Goal: Task Accomplishment & Management: Complete application form

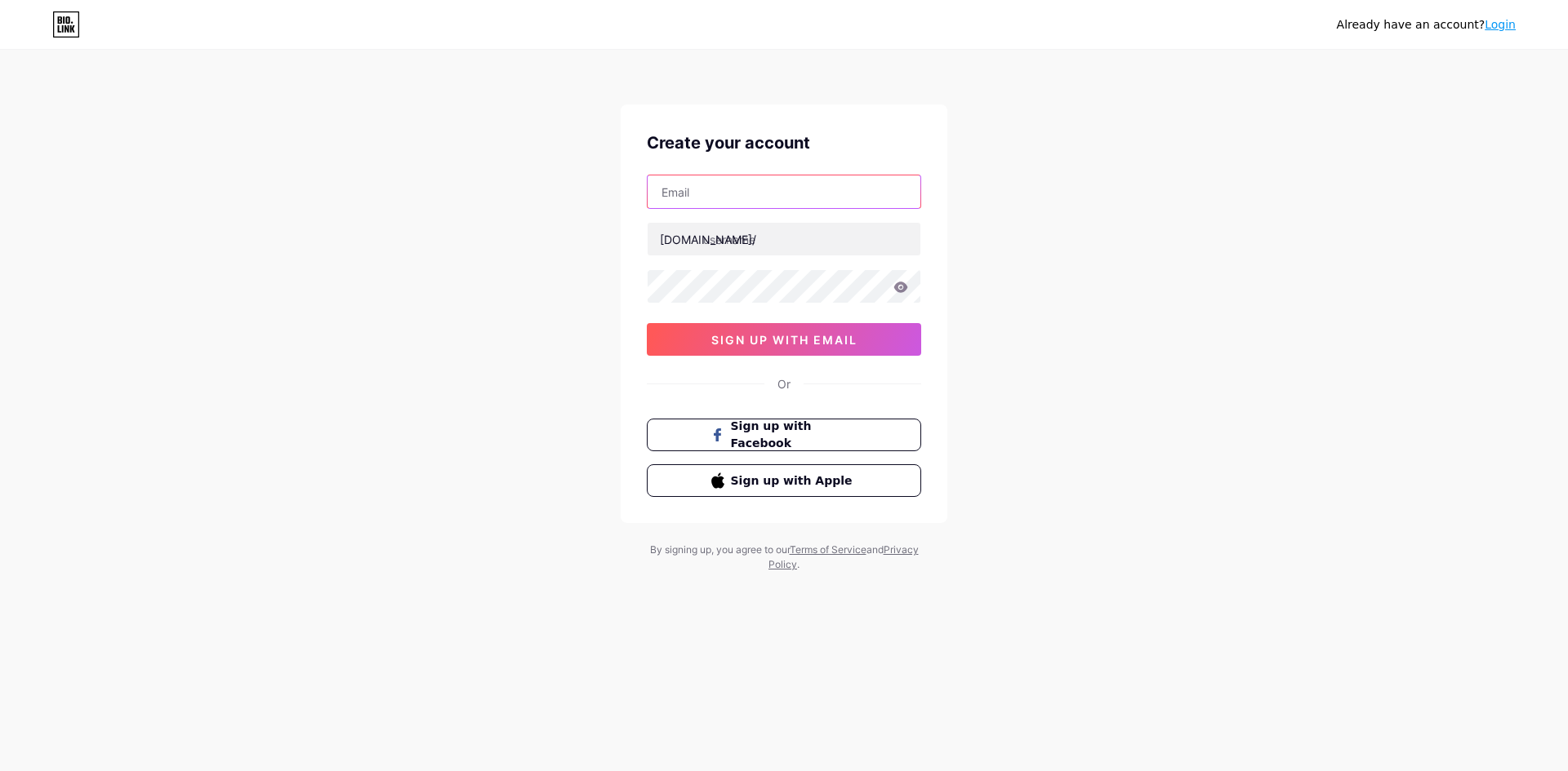
click at [719, 179] on input "text" at bounding box center [783, 191] width 273 height 33
type input "[EMAIL_ADDRESS][DOMAIN_NAME]"
click at [782, 245] on input "text" at bounding box center [783, 239] width 273 height 33
paste input "rudratree15"
type input "rudratree15"
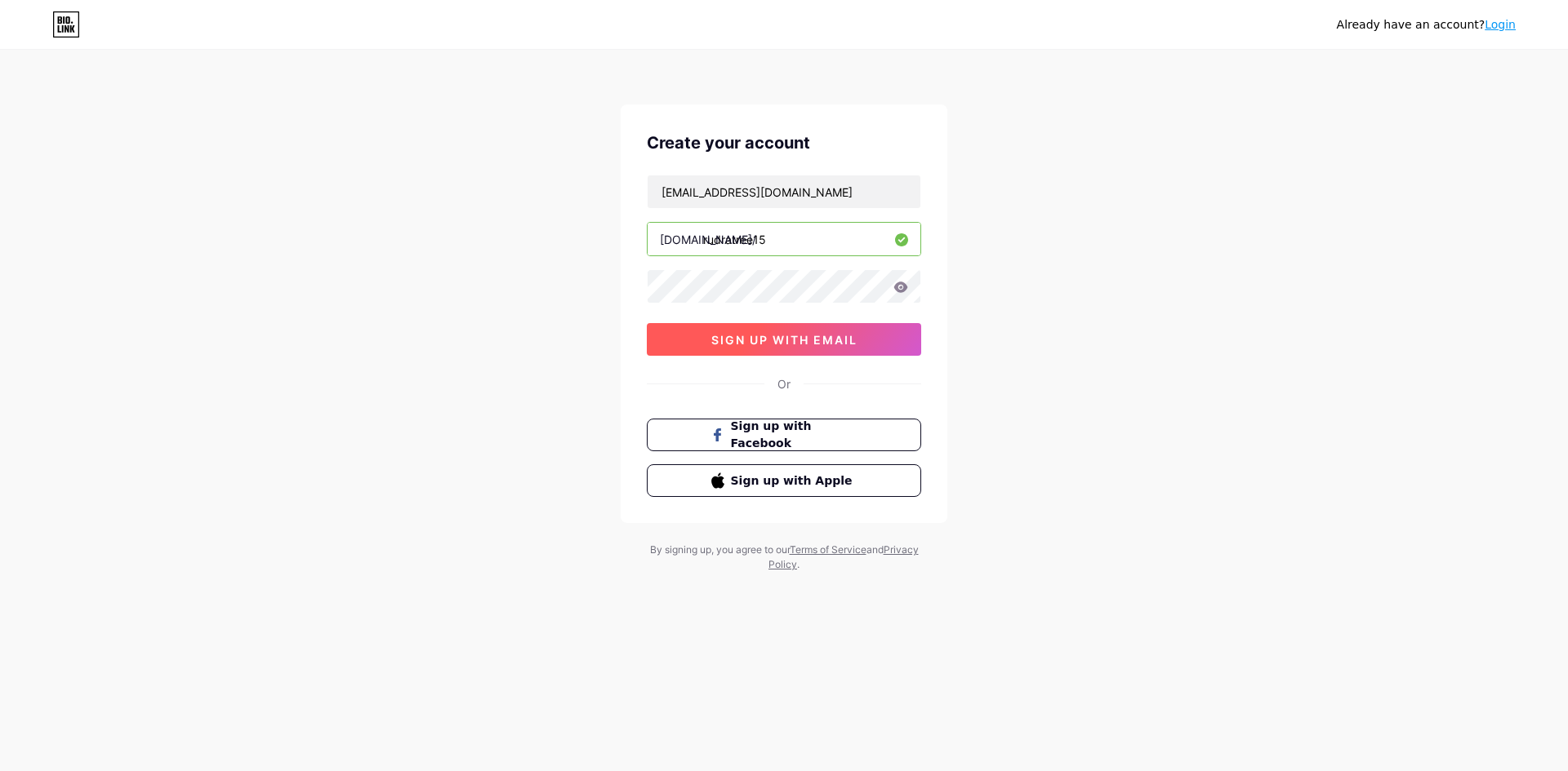
click at [840, 334] on span "sign up with email" at bounding box center [784, 339] width 146 height 14
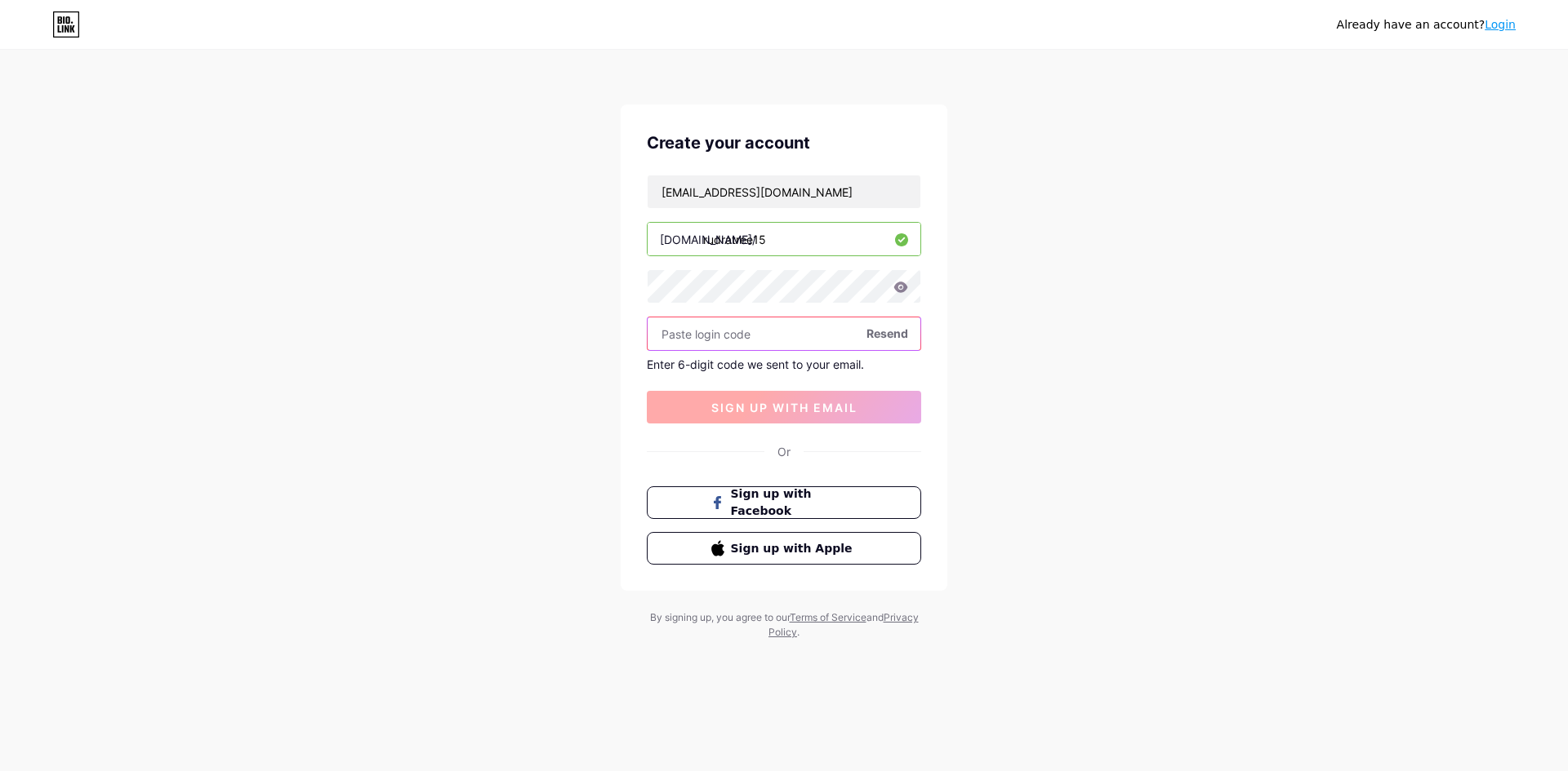
paste input "822089"
type input "822089"
click at [766, 407] on span "sign up with email" at bounding box center [784, 407] width 146 height 14
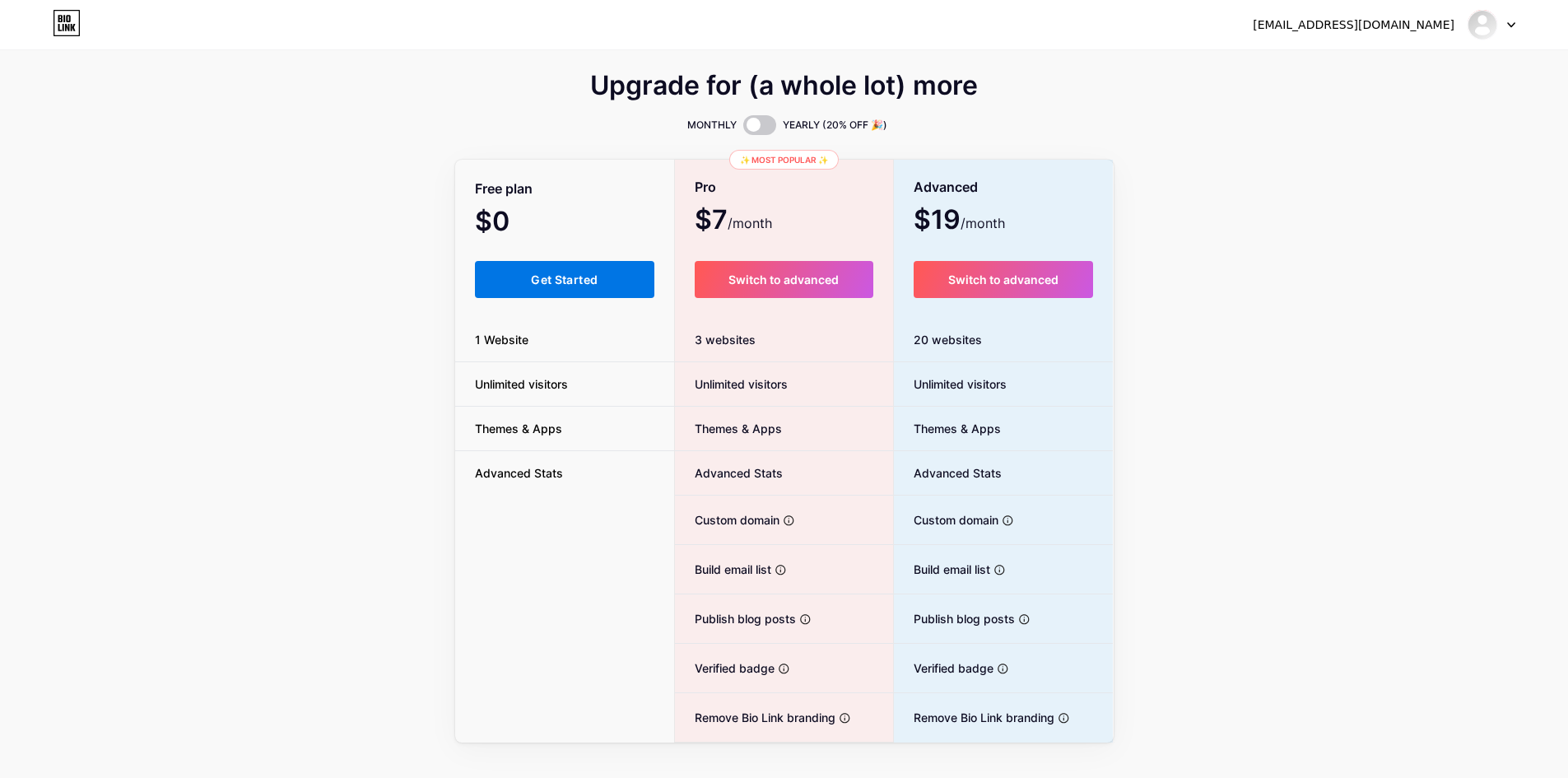
click at [583, 288] on button "Get Started" at bounding box center [565, 280] width 180 height 37
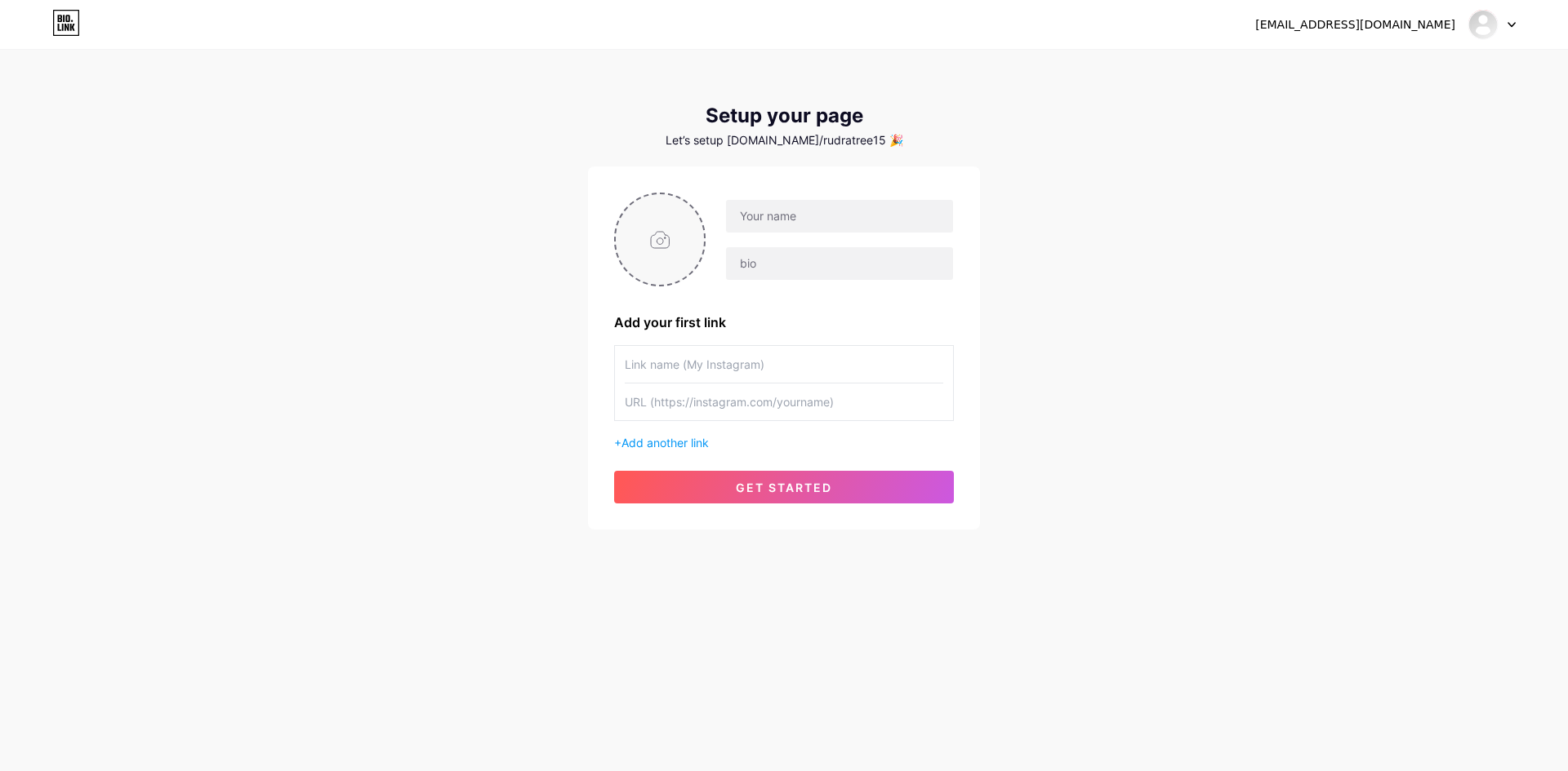
click at [640, 244] on input "file" at bounding box center [659, 240] width 88 height 91
type input "C:\fakepath\Screenshot_22.png"
click at [775, 217] on input "text" at bounding box center [839, 216] width 227 height 33
paste input "RudraTree Gemstones and Rudraksha on appointment"
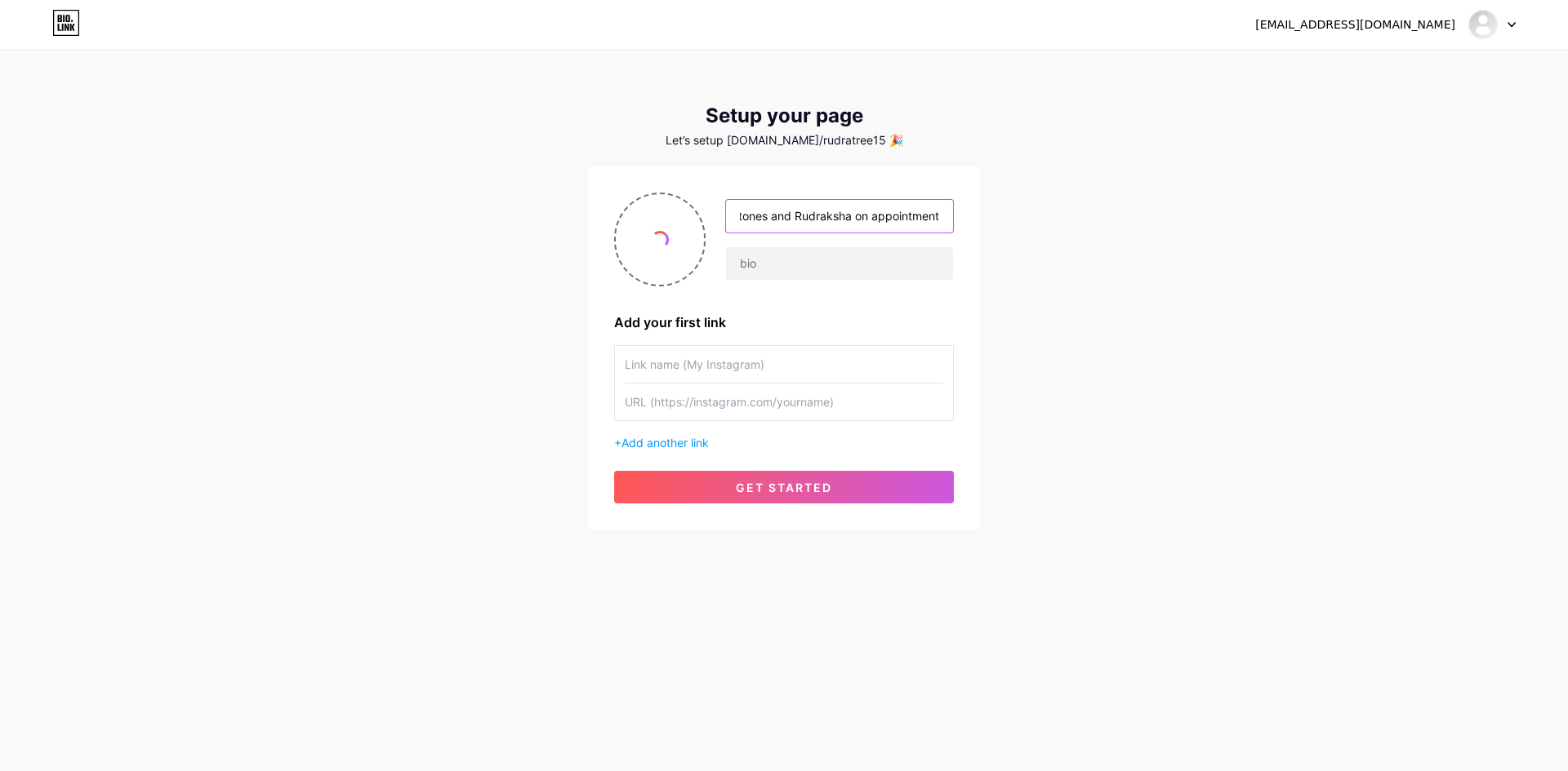
type input "RudraTree Gemstones and Rudraksha on appointment"
paste input "RudraTree is on a mission grounded in devotion and spirituality, honestly servi…"
paste input "In our steadfast commi"
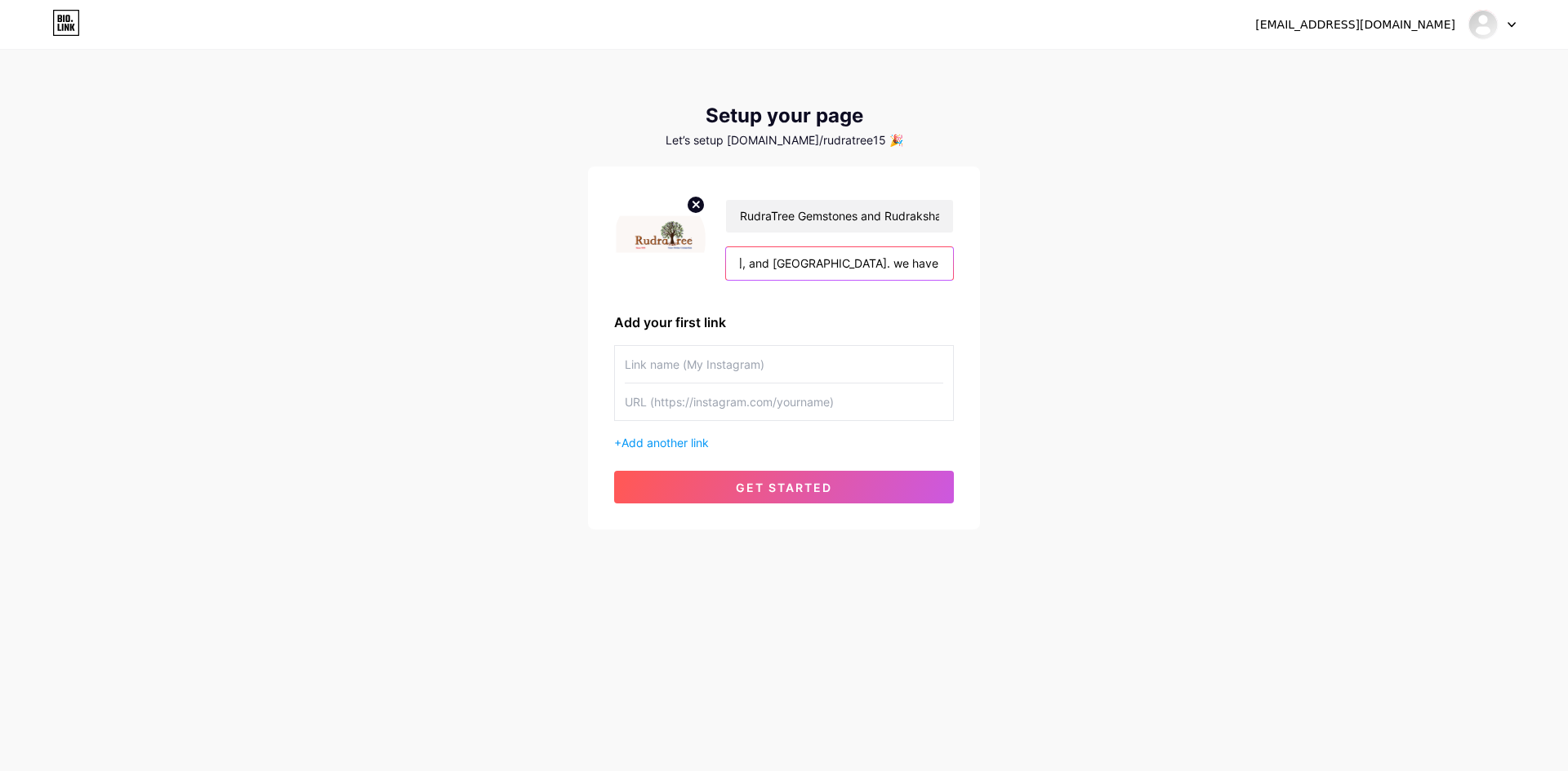
type input "RudraTree is on a mission grounded in devotion and spirituality, honestly servi…"
click at [641, 375] on input "text" at bounding box center [784, 365] width 319 height 37
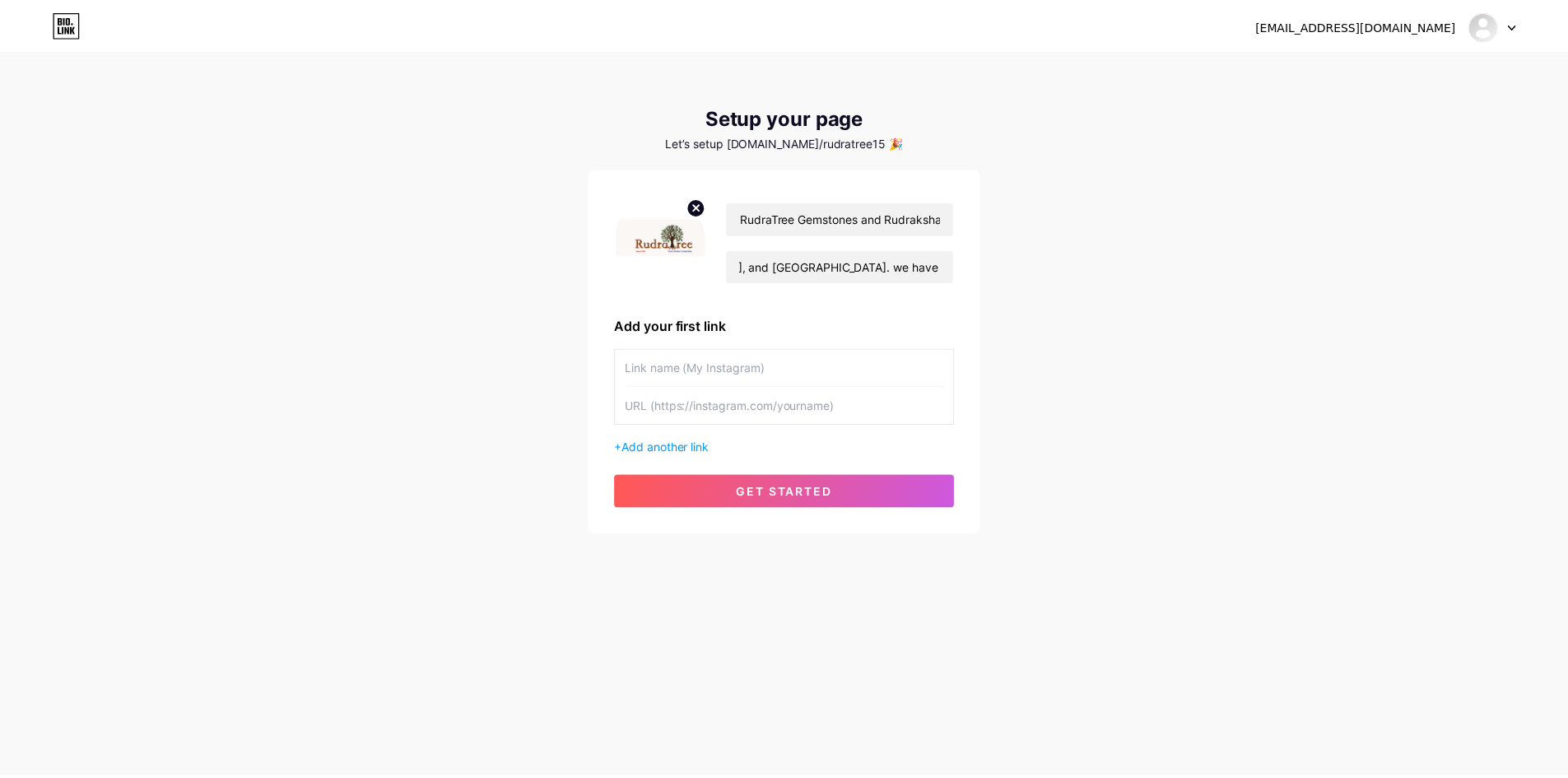
scroll to position [0, 0]
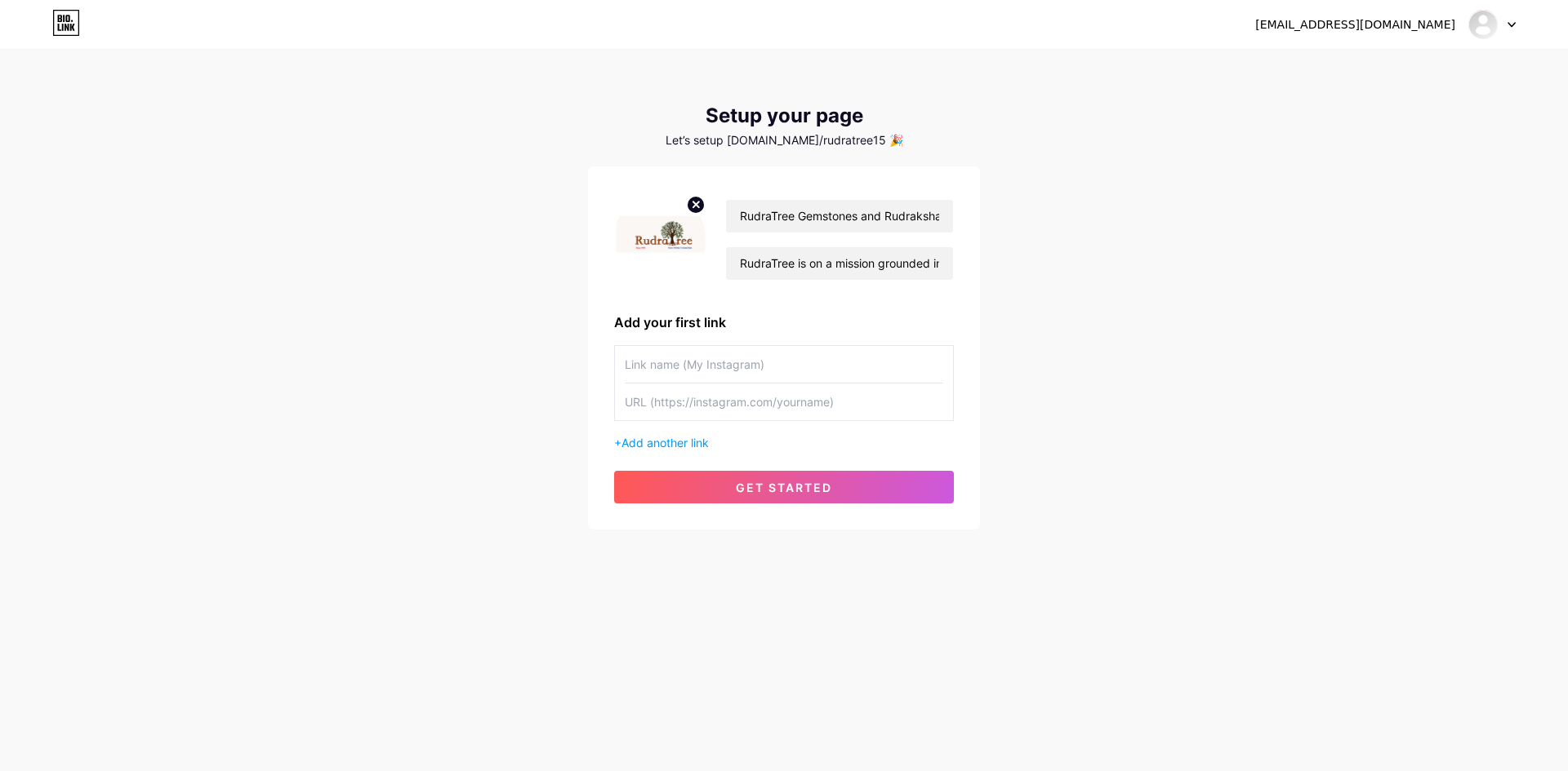
paste input "[URL][DOMAIN_NAME]"
type input "[URL][DOMAIN_NAME]"
paste input "[URL][DOMAIN_NAME]"
type input "[URL][DOMAIN_NAME]"
type input "google my business"
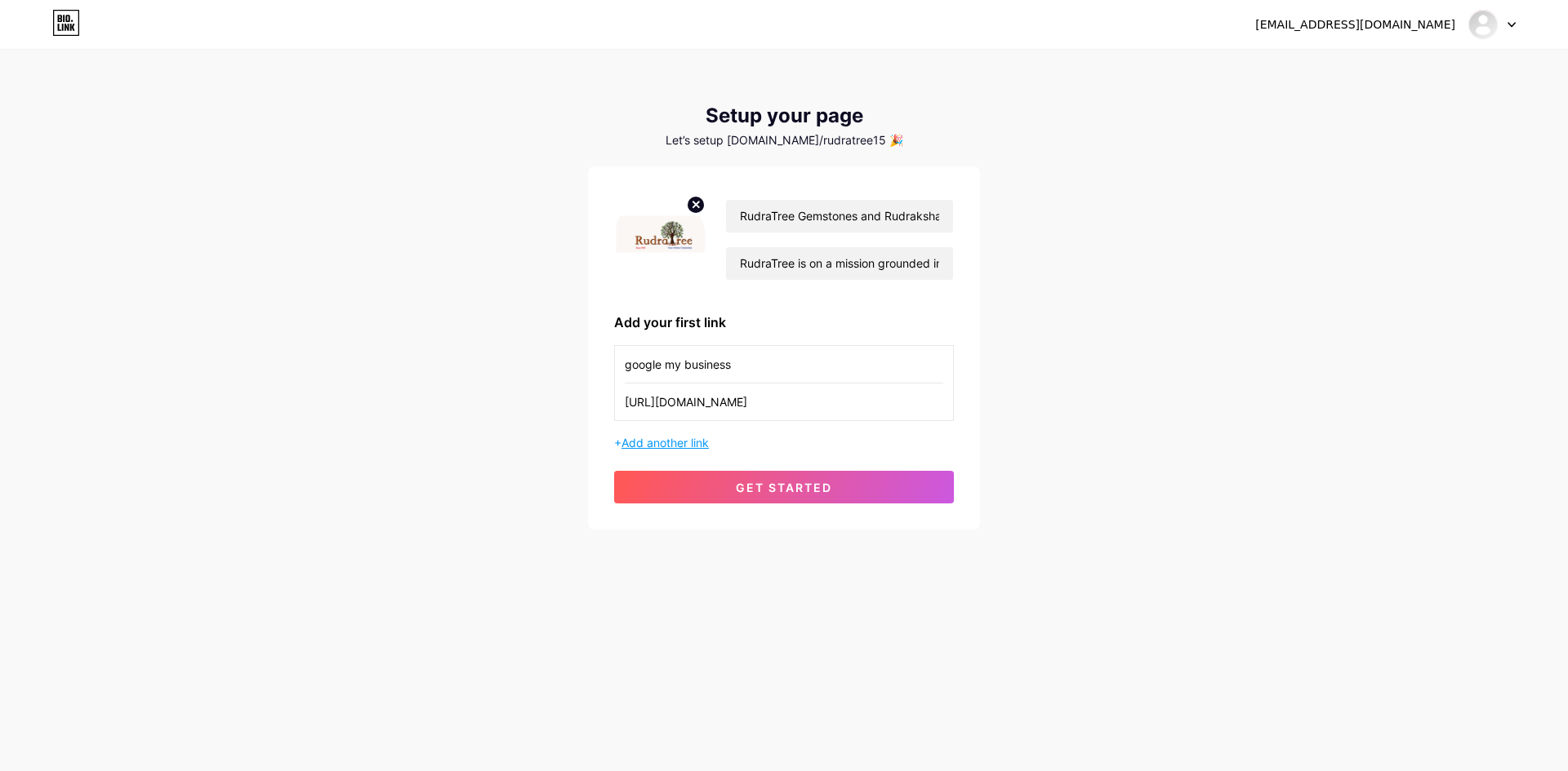
click at [704, 447] on span "Add another link" at bounding box center [665, 442] width 87 height 14
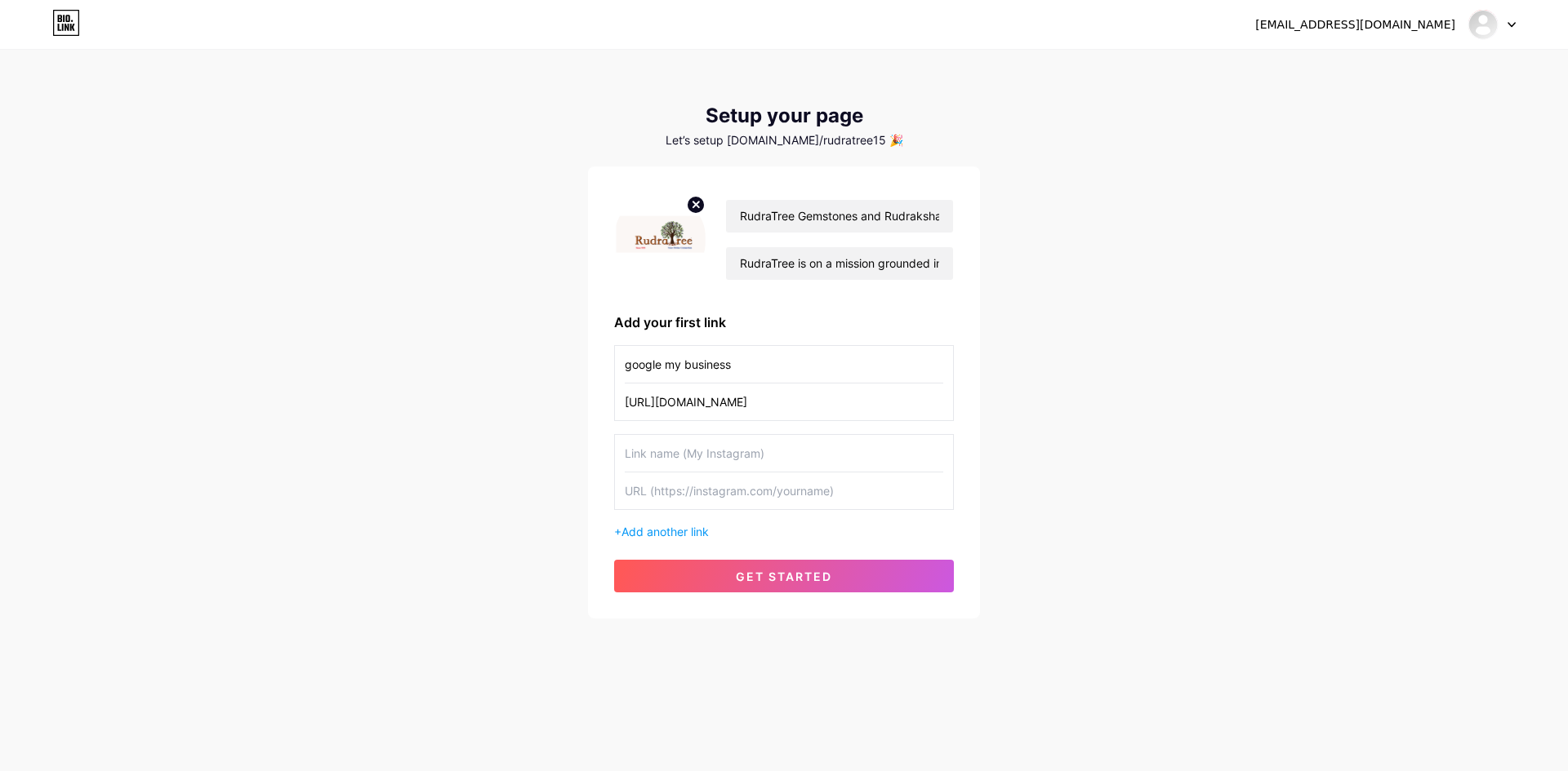
click at [701, 491] on input "text" at bounding box center [784, 491] width 319 height 37
paste input "[URL][DOMAIN_NAME]"
type input "[URL][DOMAIN_NAME]"
click at [701, 441] on input "text" at bounding box center [784, 453] width 319 height 37
type input "website"
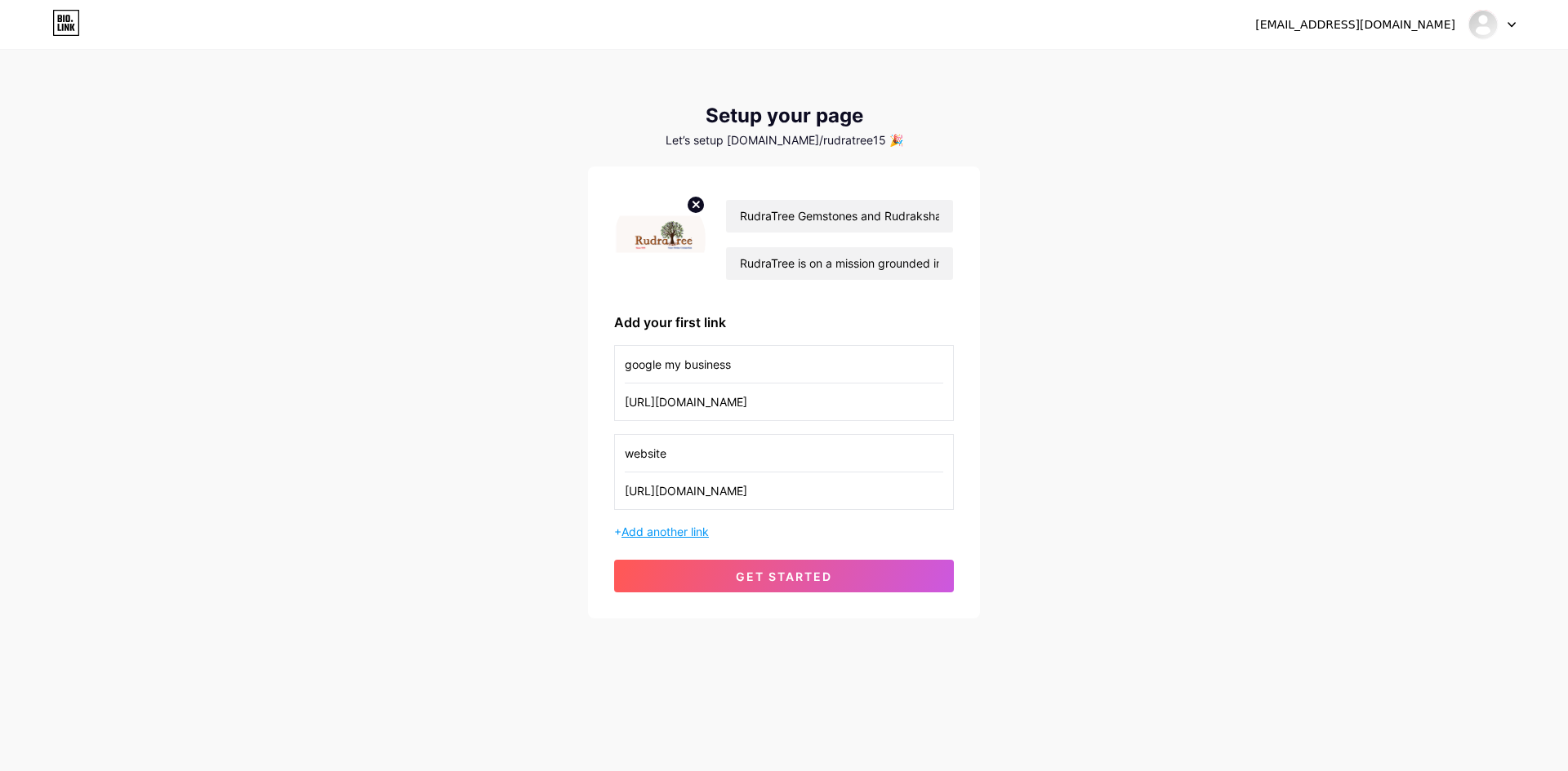
click at [682, 529] on span "Add another link" at bounding box center [665, 531] width 87 height 14
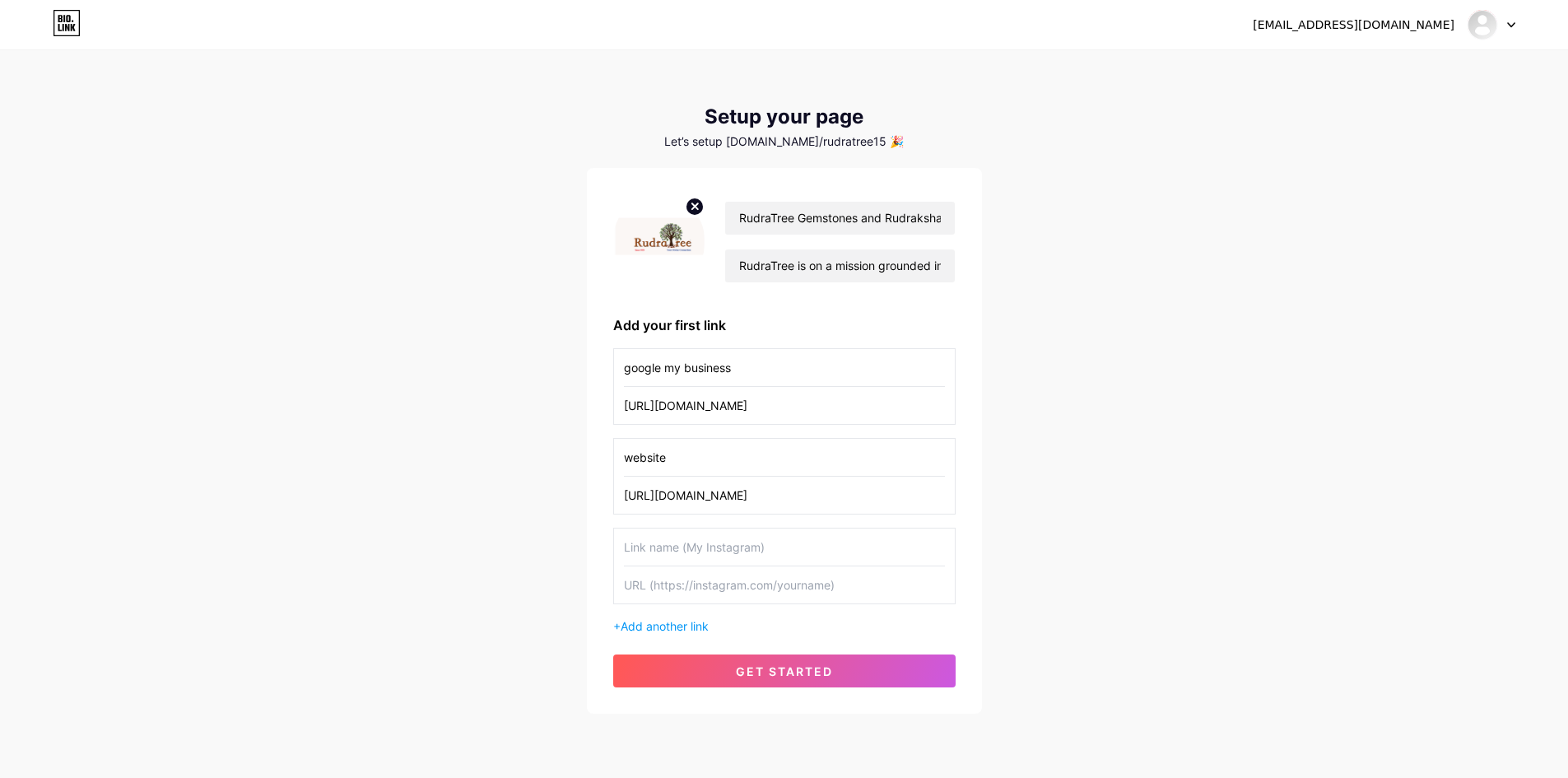
click at [693, 545] on input "text" at bounding box center [784, 547] width 321 height 37
click at [693, 545] on input "i" at bounding box center [784, 547] width 321 height 37
click at [687, 545] on input "iinsta" at bounding box center [784, 547] width 321 height 37
click at [694, 558] on input "iinsta" at bounding box center [784, 547] width 321 height 37
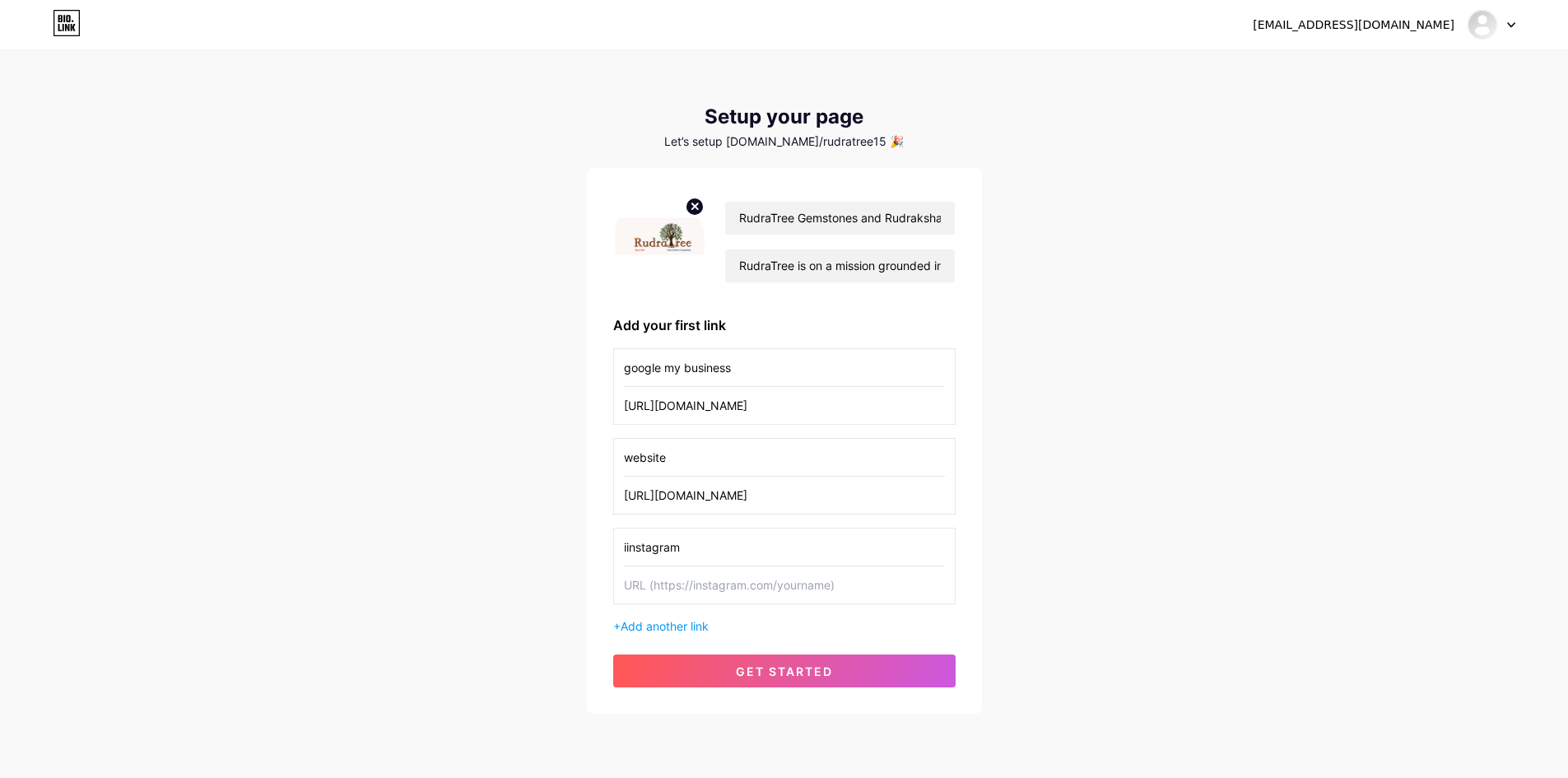
type input "iinstagram"
click at [683, 589] on input "text" at bounding box center [784, 585] width 321 height 37
paste input "[URL][DOMAIN_NAME][DOMAIN_NAME]"
type input "[URL][DOMAIN_NAME][DOMAIN_NAME]"
click at [676, 632] on span "Add another link" at bounding box center [664, 626] width 88 height 14
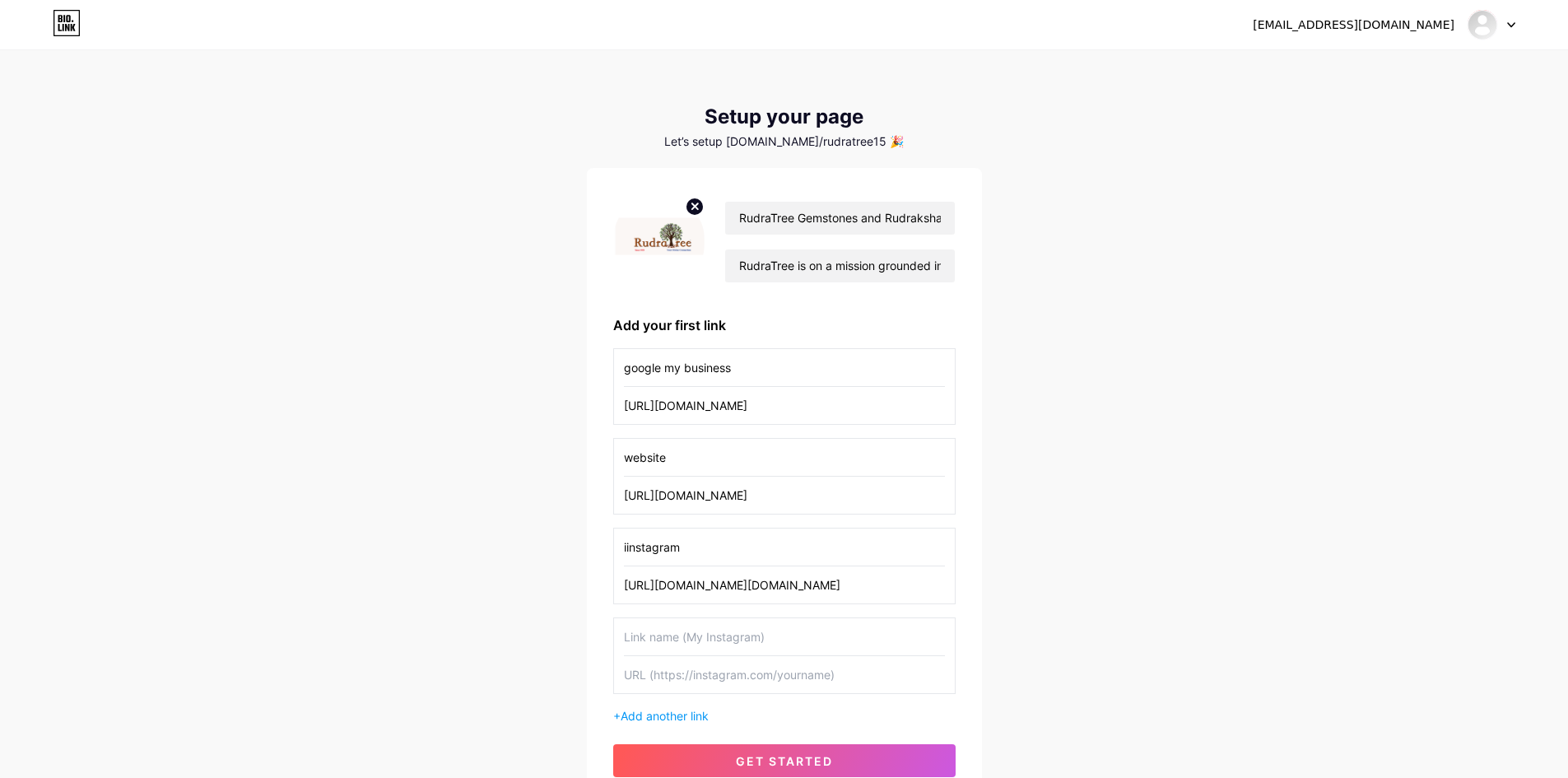
click at [690, 683] on input "text" at bounding box center [784, 675] width 321 height 37
paste input "[URL][DOMAIN_NAME]"
type input "[URL][DOMAIN_NAME]"
click at [694, 641] on input "text" at bounding box center [784, 637] width 321 height 37
type input "facebook"
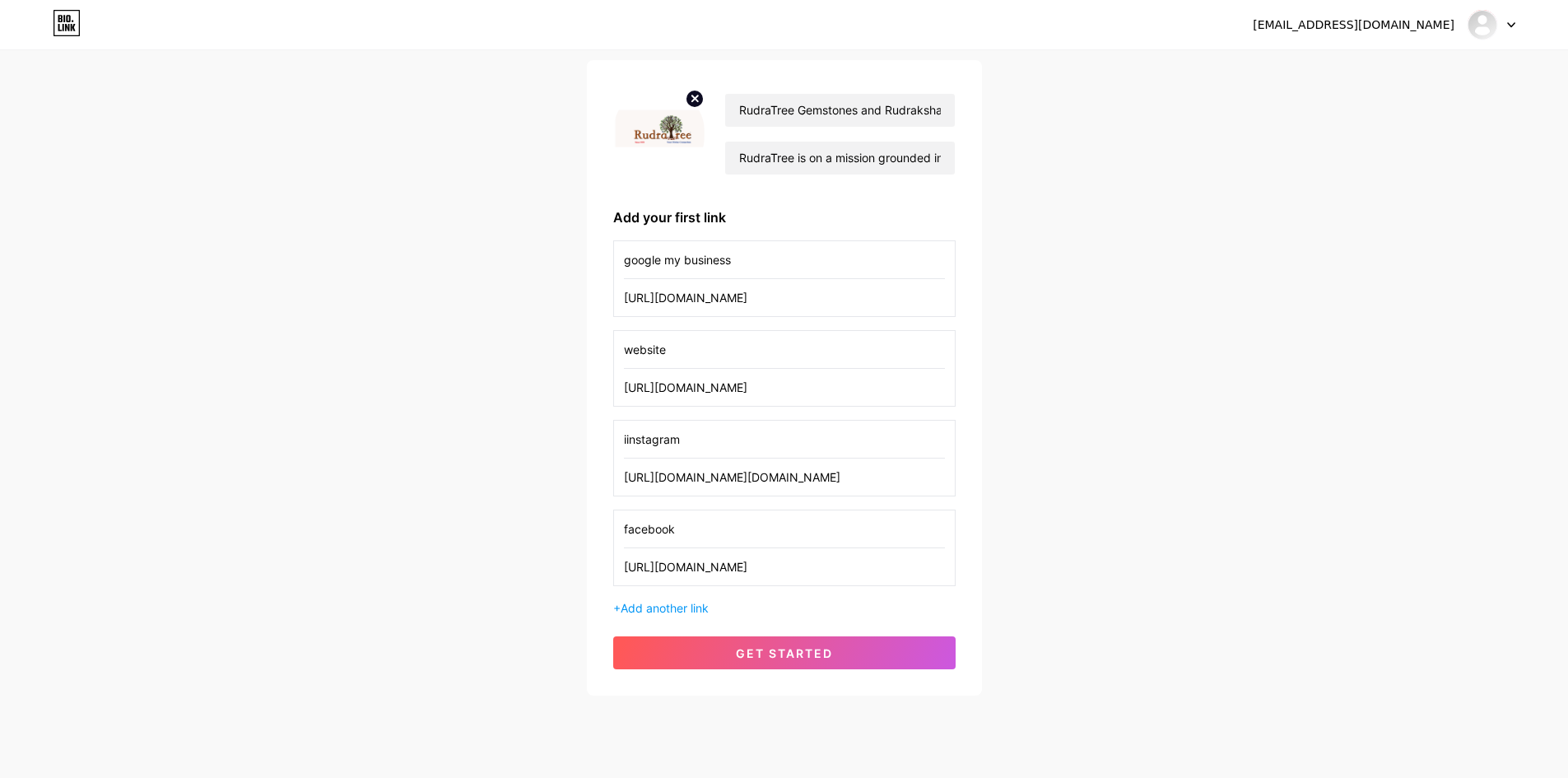
scroll to position [144, 0]
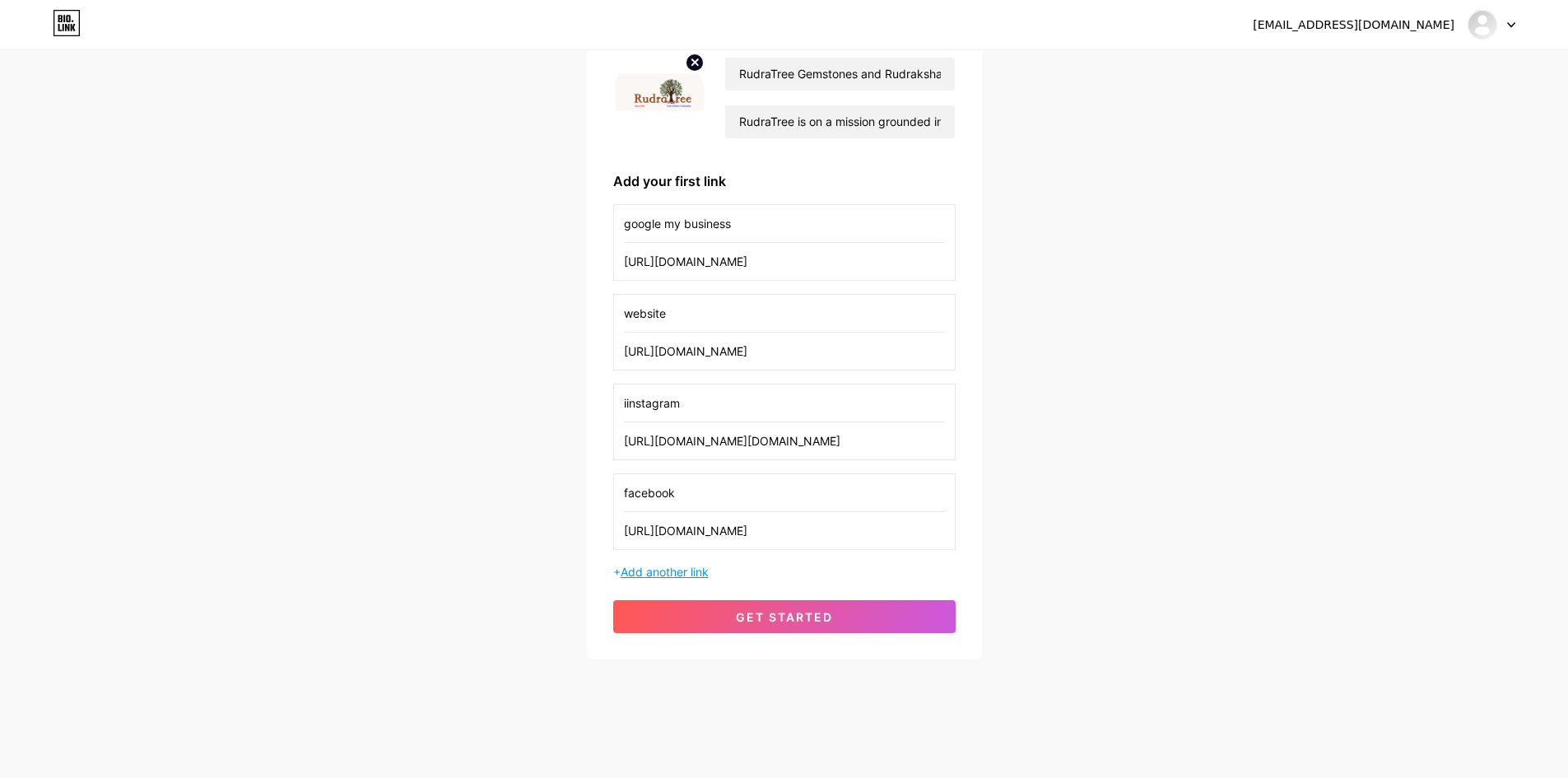
click at [658, 572] on span "Add another link" at bounding box center [664, 572] width 88 height 14
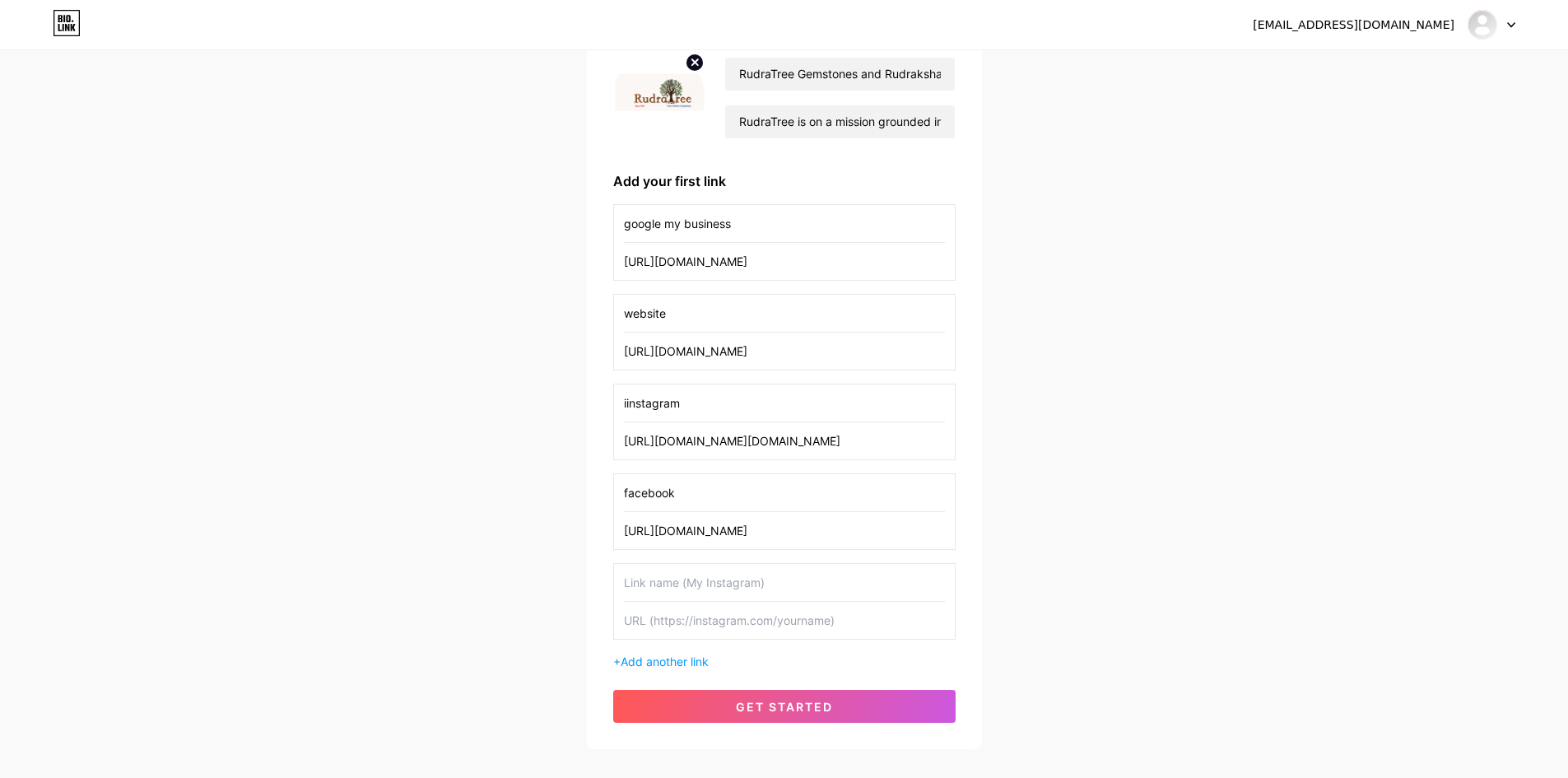
click at [696, 623] on input "text" at bounding box center [784, 621] width 321 height 37
paste input "[URL][DOMAIN_NAME]"
type input "[URL][DOMAIN_NAME]"
click at [721, 577] on input "text" at bounding box center [784, 583] width 321 height 37
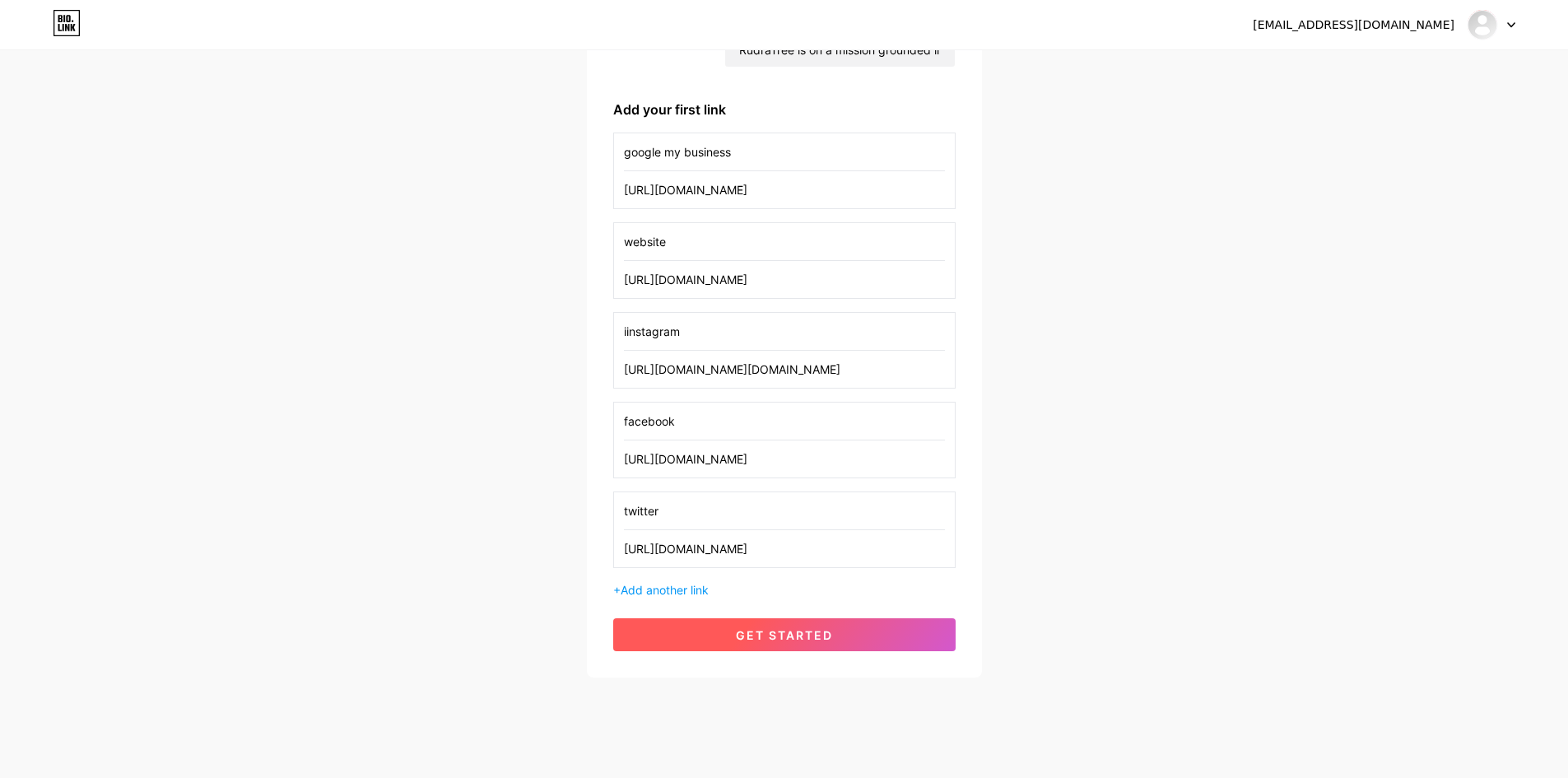
scroll to position [234, 0]
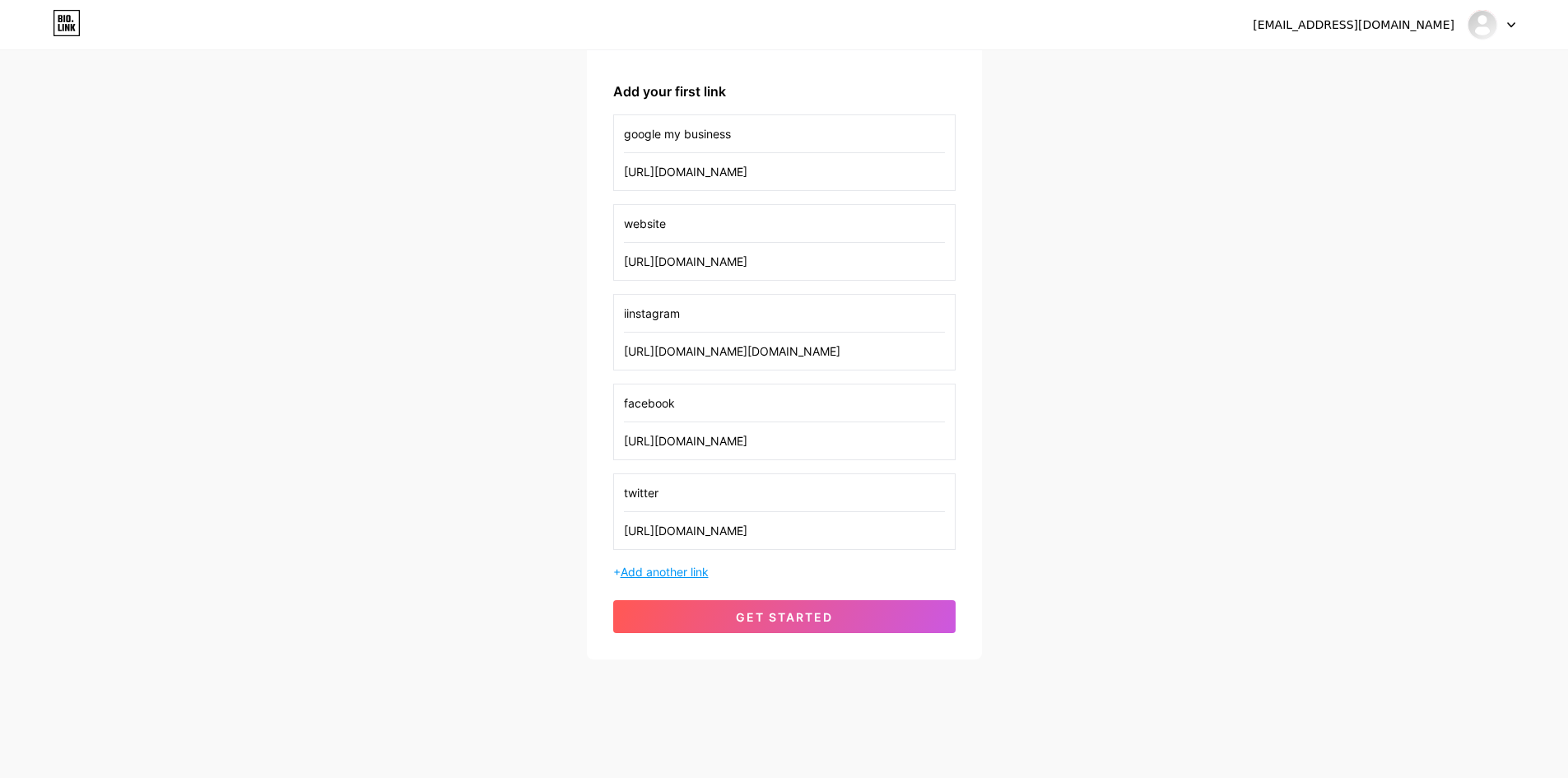
type input "twitter"
click at [665, 572] on span "Add another link" at bounding box center [664, 572] width 88 height 14
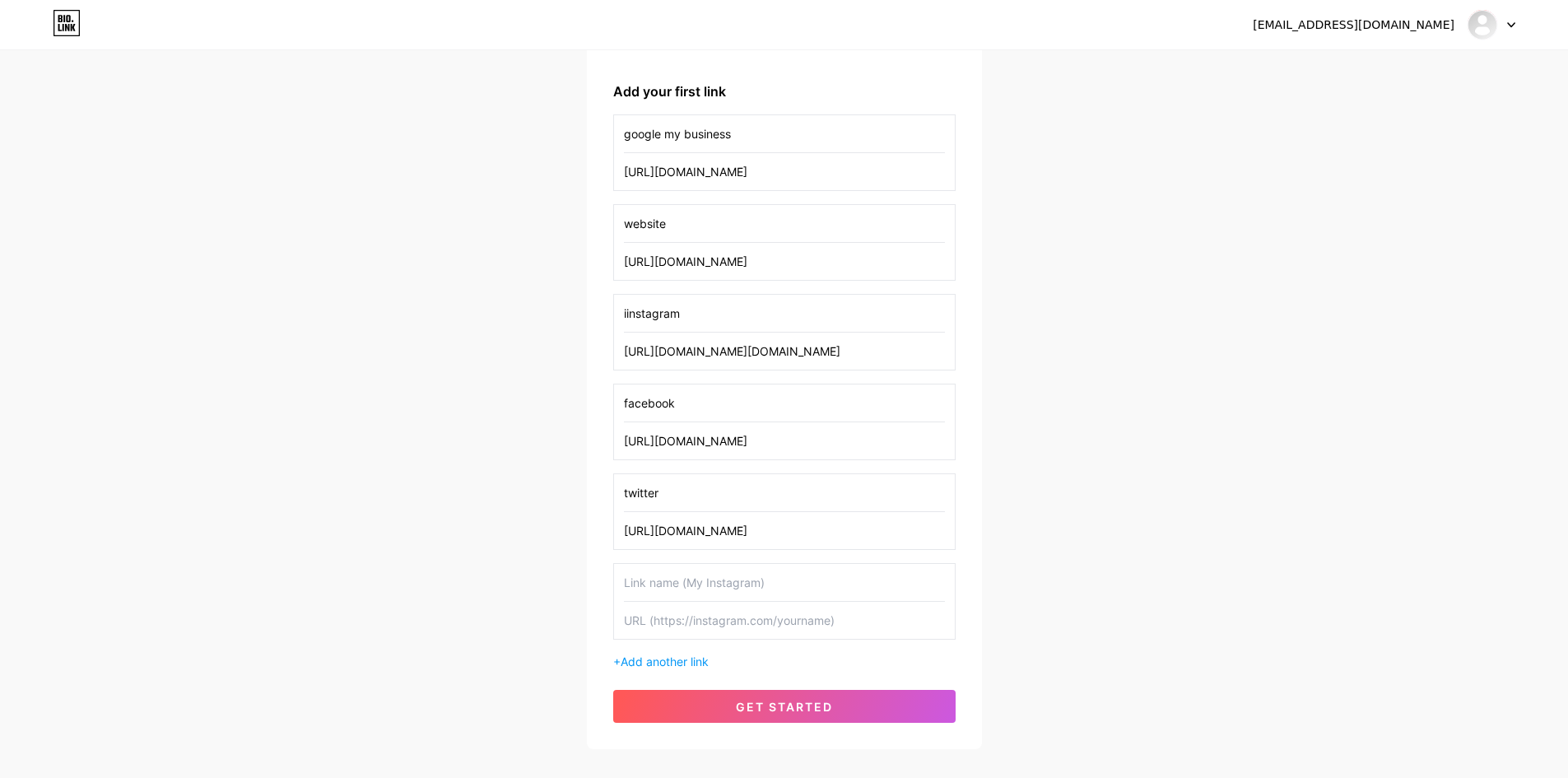
click at [670, 617] on input "text" at bounding box center [784, 621] width 321 height 37
paste input "[URL][DOMAIN_NAME]"
type input "[URL][DOMAIN_NAME]"
click at [664, 574] on input "text" at bounding box center [784, 583] width 321 height 37
type input "linked in"
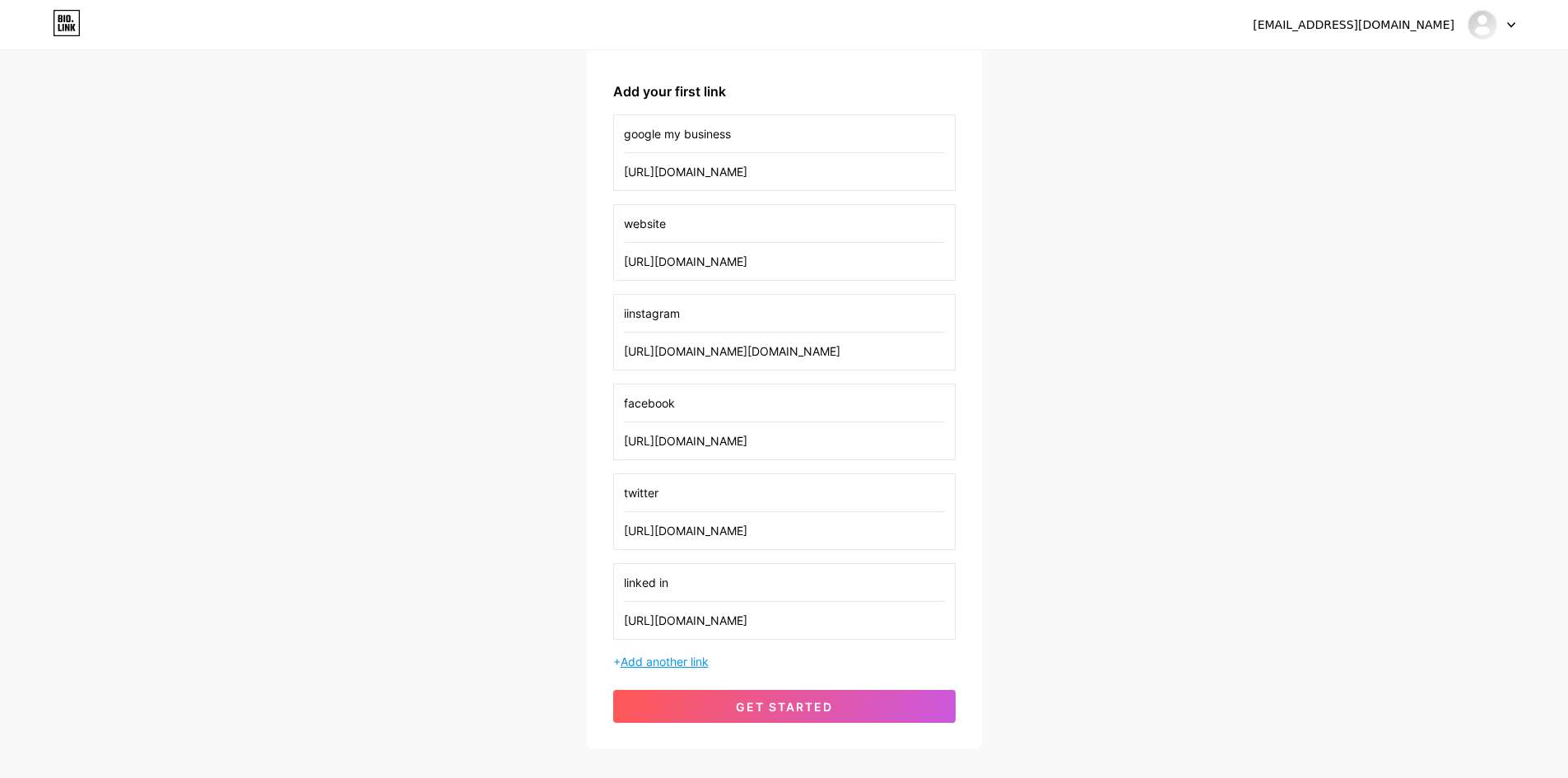
click at [663, 666] on span "Add another link" at bounding box center [664, 661] width 88 height 14
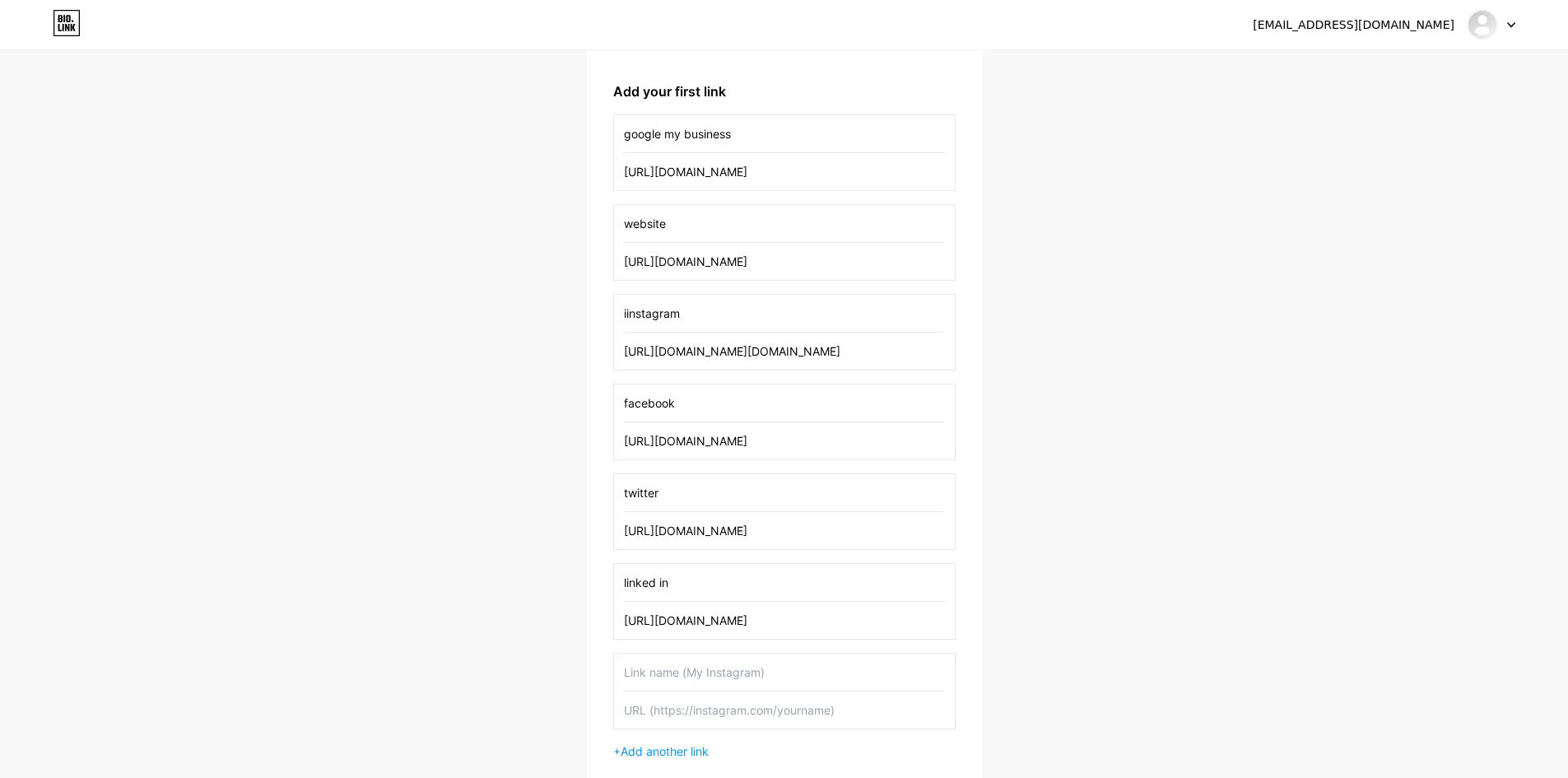
click at [691, 716] on input "text" at bounding box center [784, 710] width 321 height 37
paste input "[URL][DOMAIN_NAME]"
type input "[URL][DOMAIN_NAME]"
click at [686, 670] on input "text" at bounding box center [784, 672] width 321 height 37
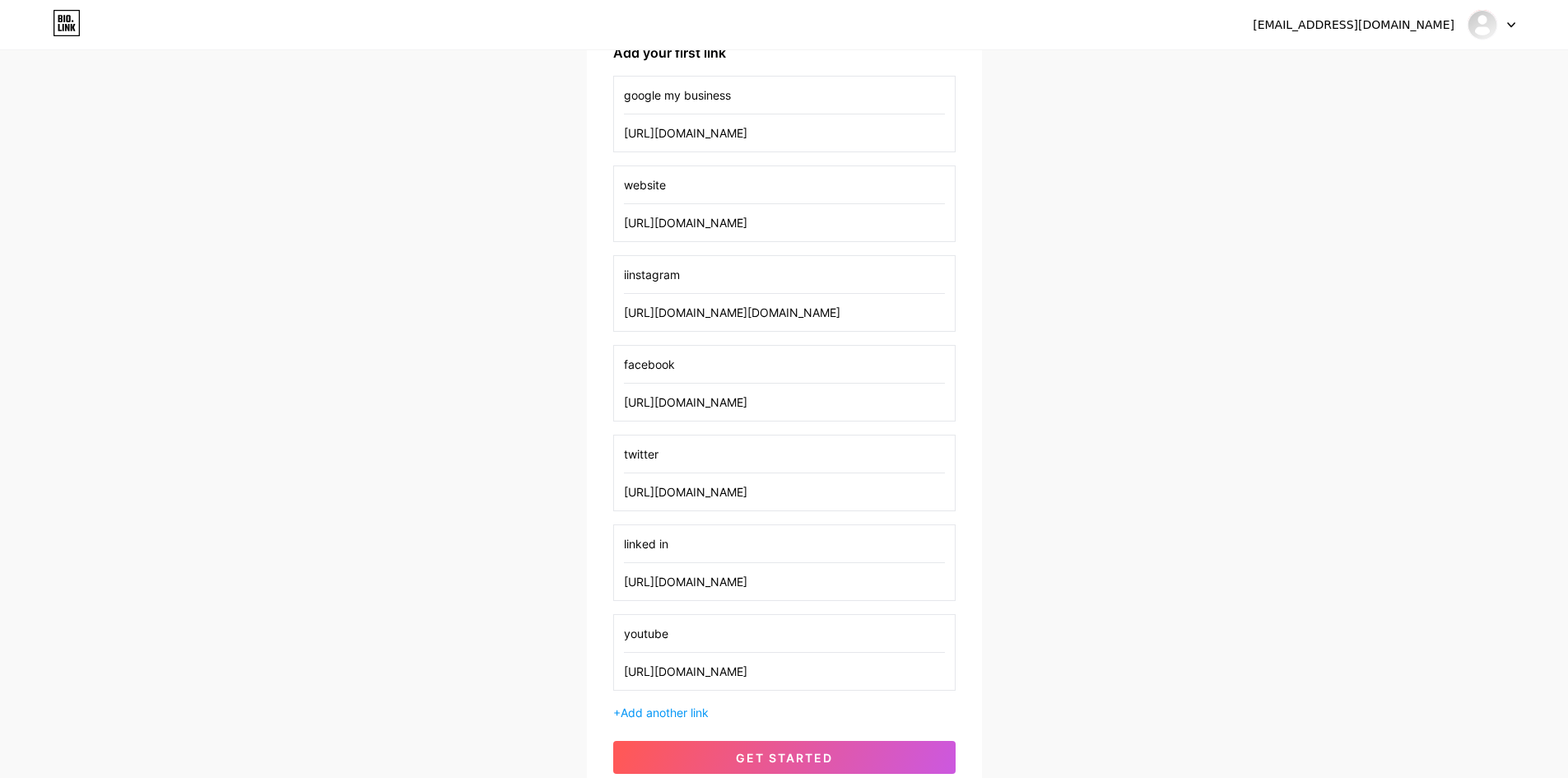
scroll to position [398, 0]
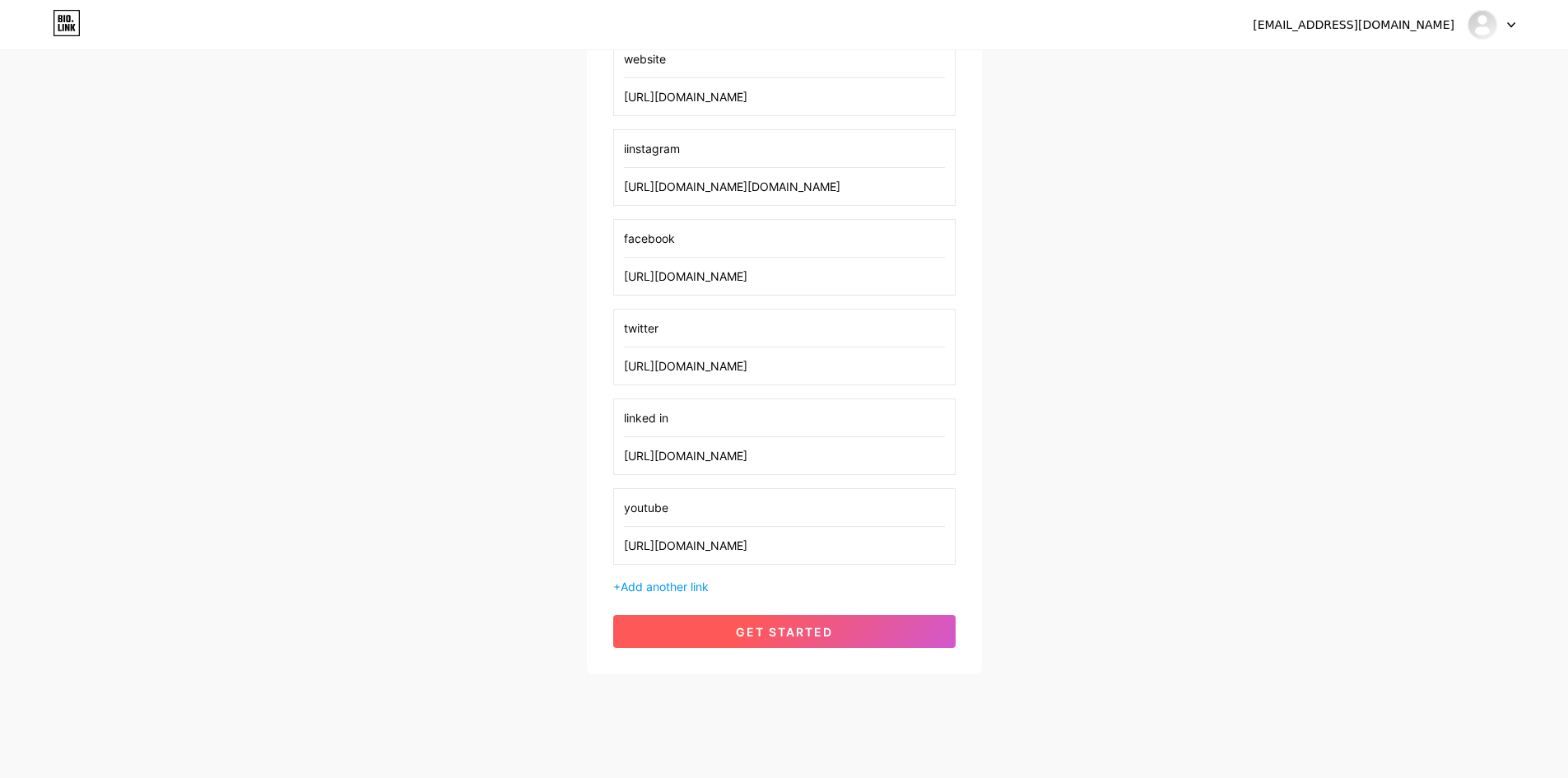
type input "youtube"
click at [772, 630] on span "get started" at bounding box center [784, 632] width 97 height 14
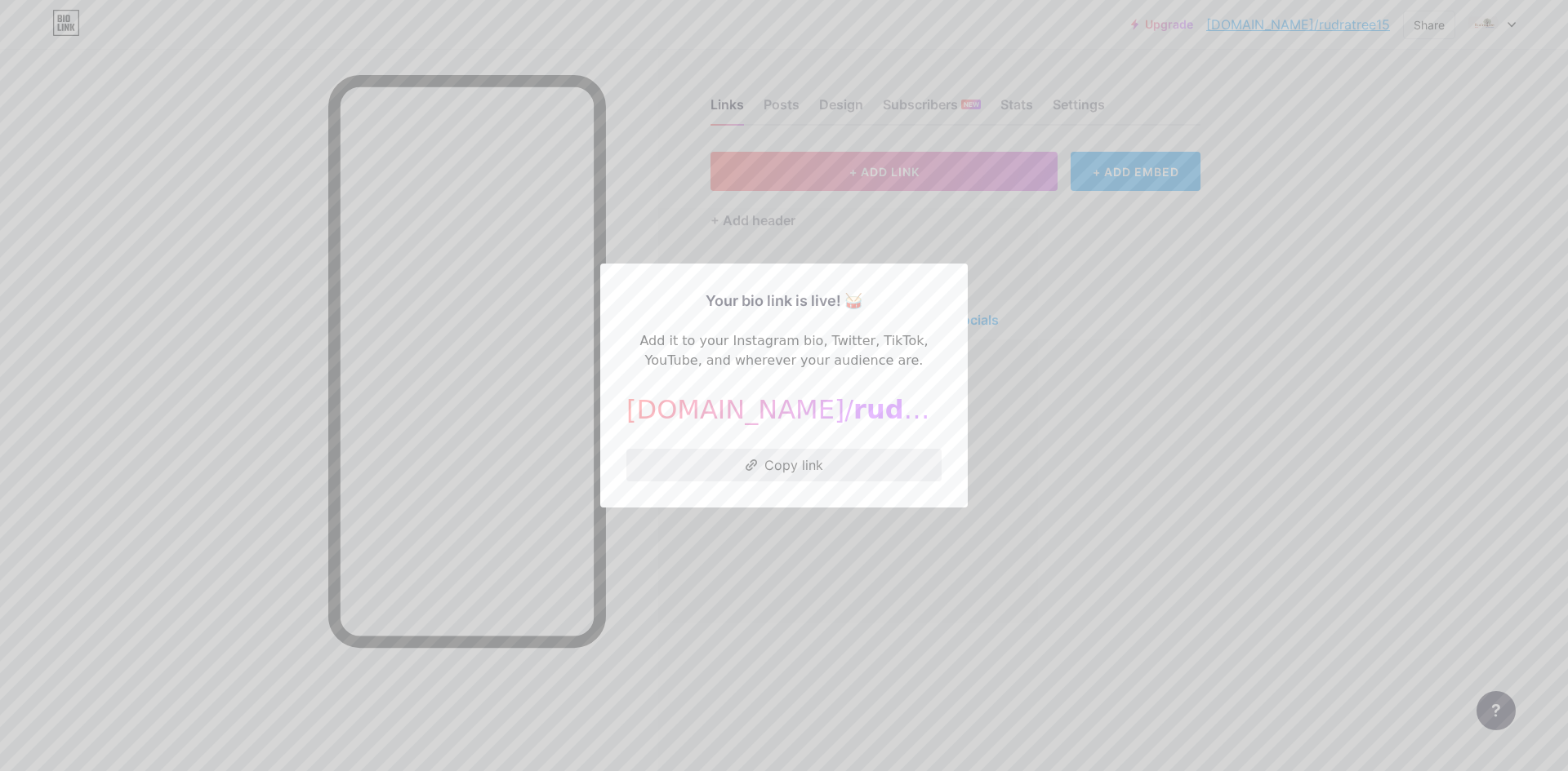
click at [779, 467] on button "Copy link" at bounding box center [784, 465] width 315 height 33
